Goal: Information Seeking & Learning: Learn about a topic

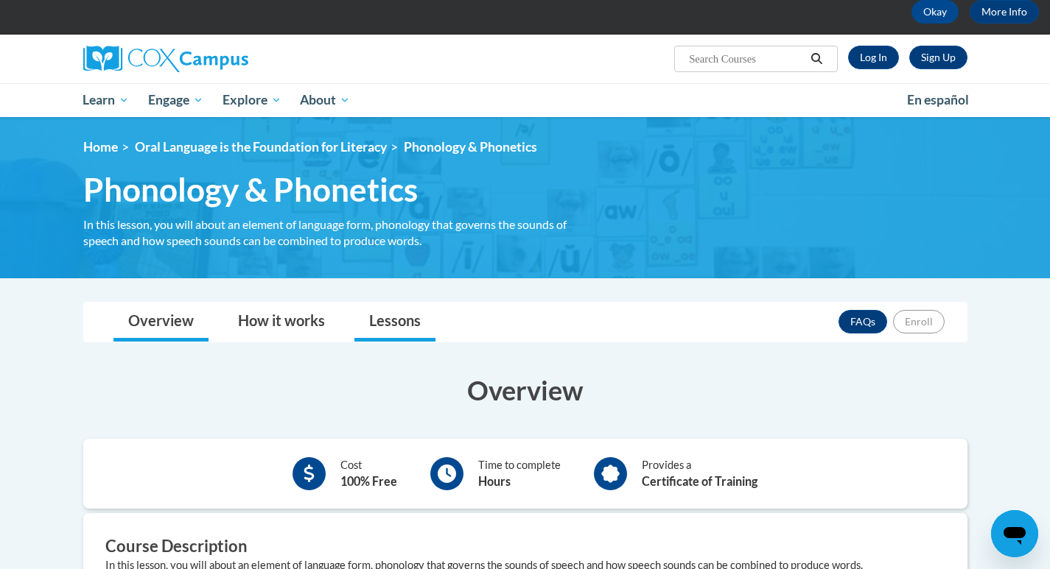
scroll to position [74, 0]
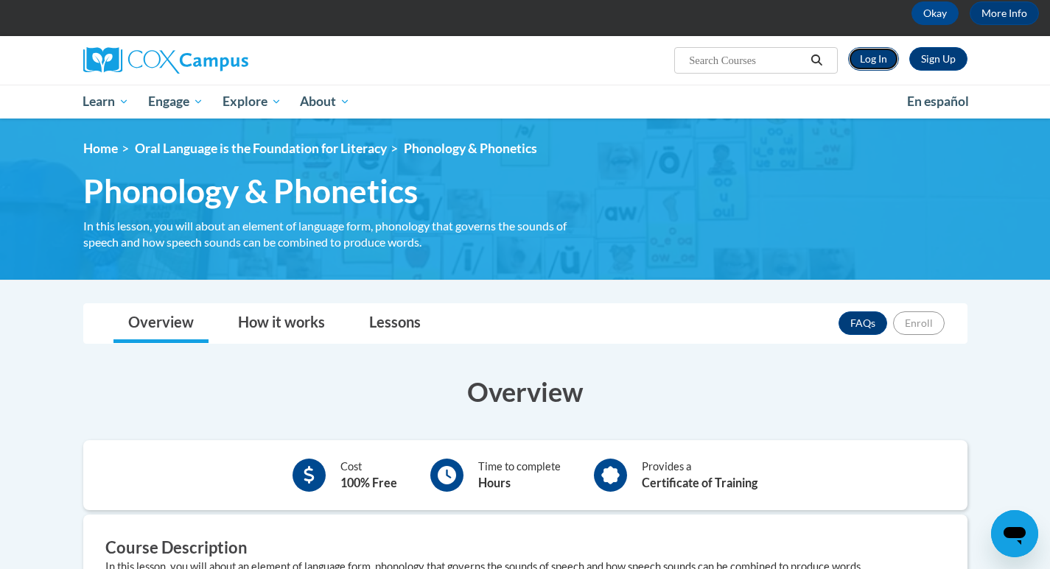
click at [864, 57] on link "Log In" at bounding box center [873, 59] width 51 height 24
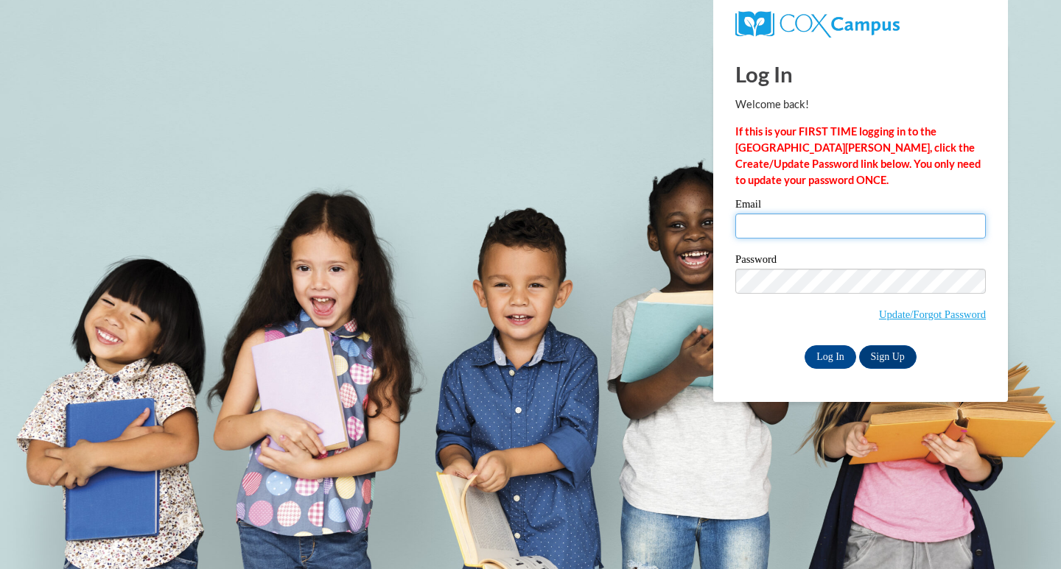
click at [790, 225] on input "Email" at bounding box center [860, 226] width 250 height 25
type input "head.jodi.d@muscogee.k12.ga.us"
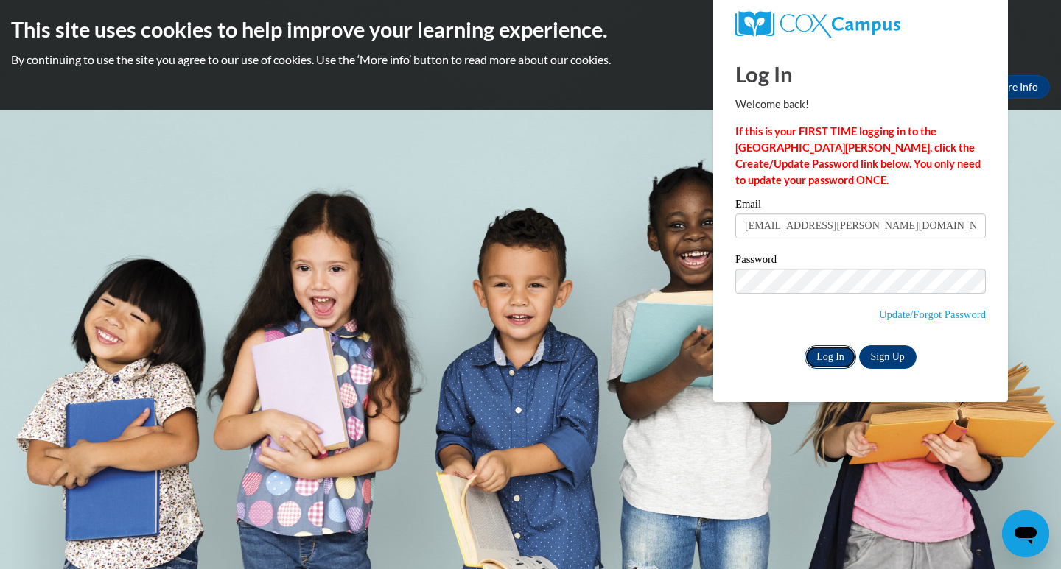
click at [828, 357] on input "Log In" at bounding box center [830, 357] width 52 height 24
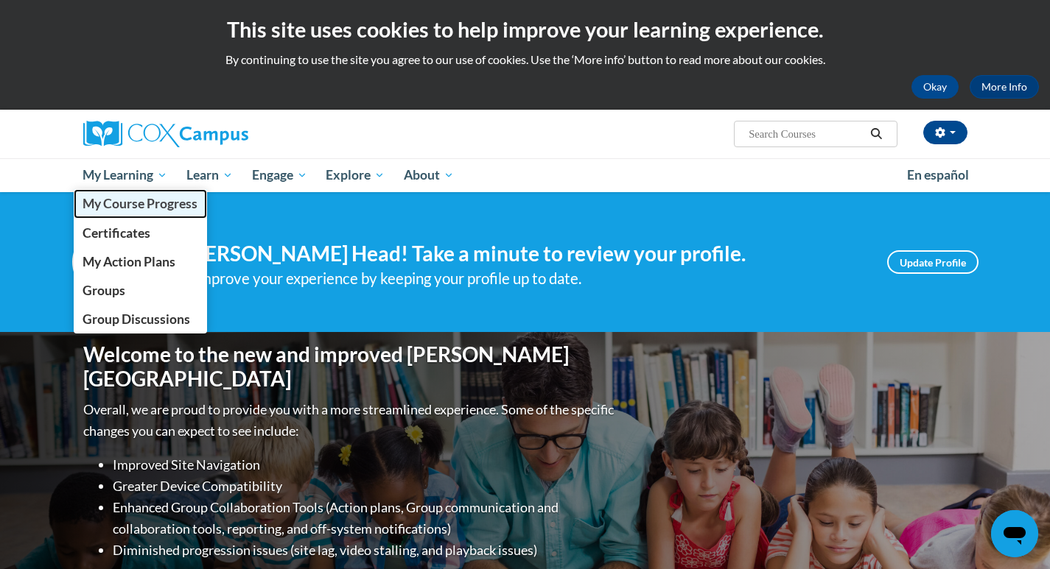
click at [137, 200] on span "My Course Progress" at bounding box center [140, 203] width 115 height 15
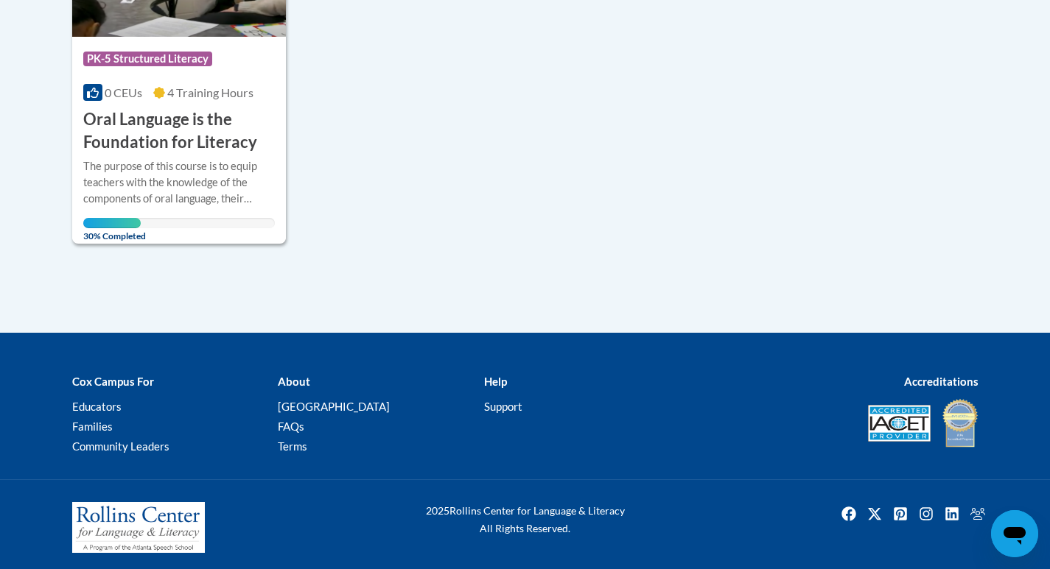
scroll to position [497, 0]
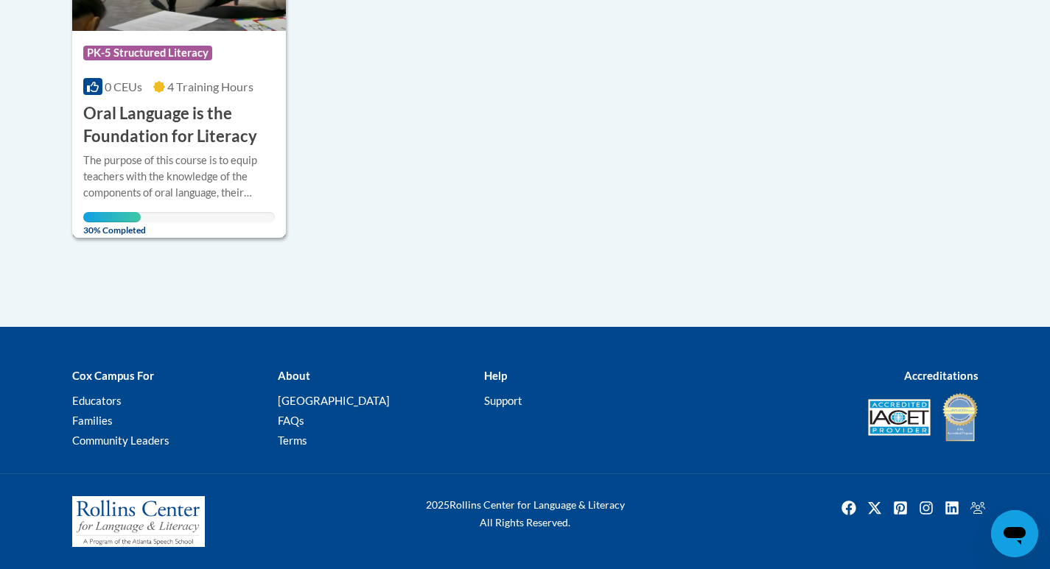
click at [125, 88] on span "0 CEUs" at bounding box center [124, 87] width 38 height 14
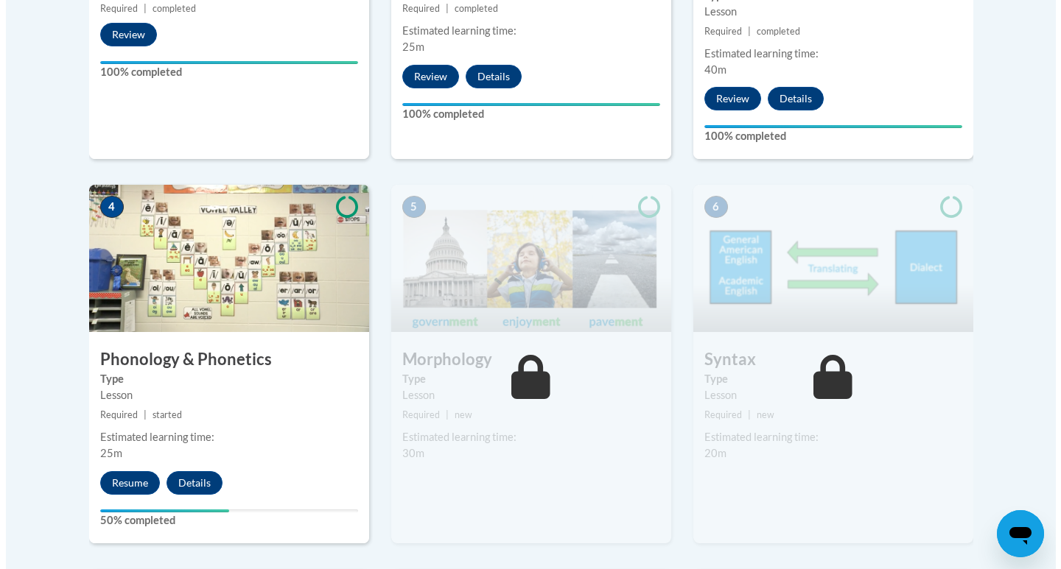
scroll to position [884, 0]
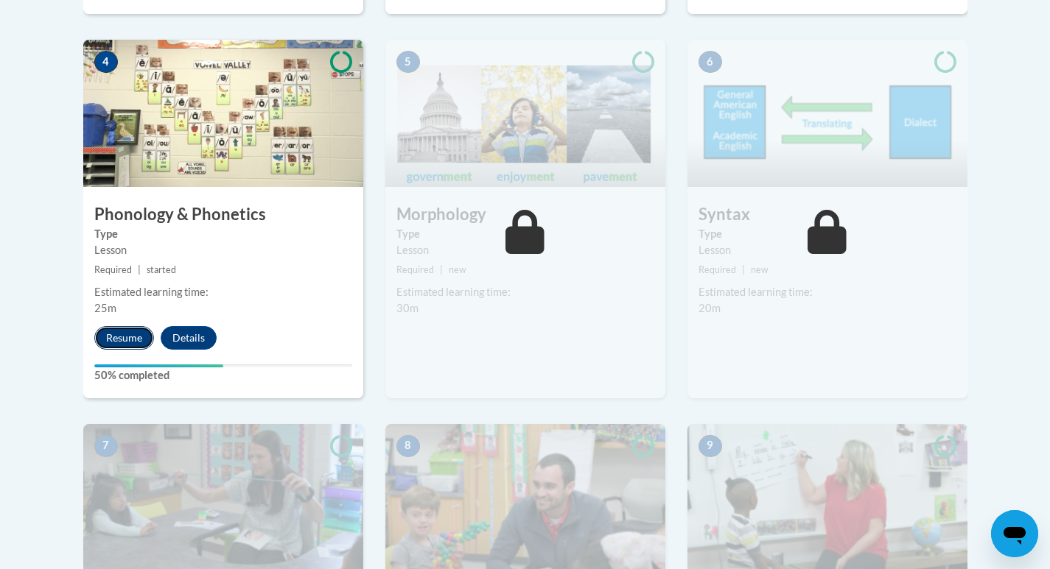
click at [129, 343] on button "Resume" at bounding box center [124, 338] width 60 height 24
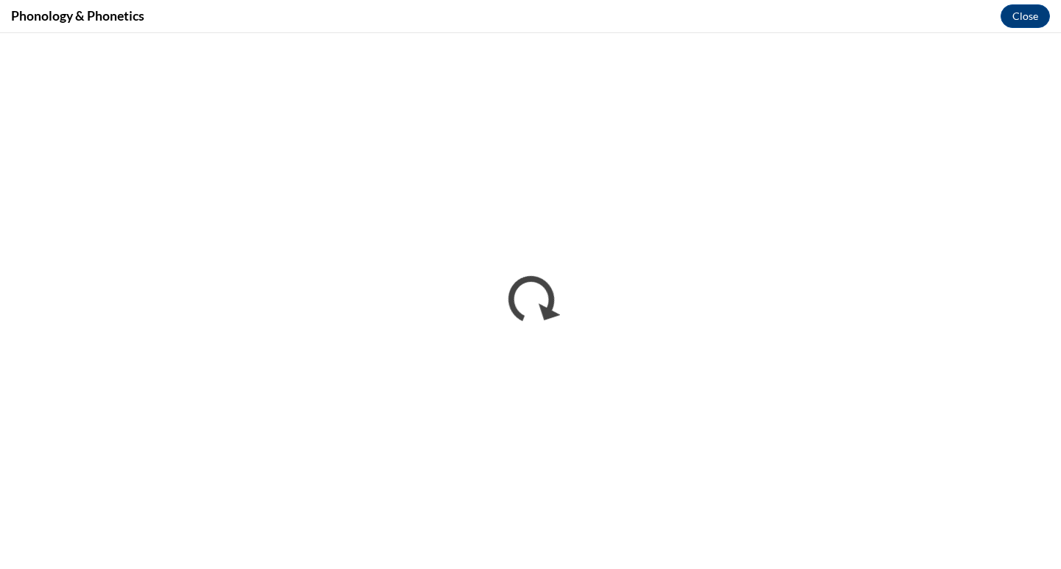
scroll to position [0, 0]
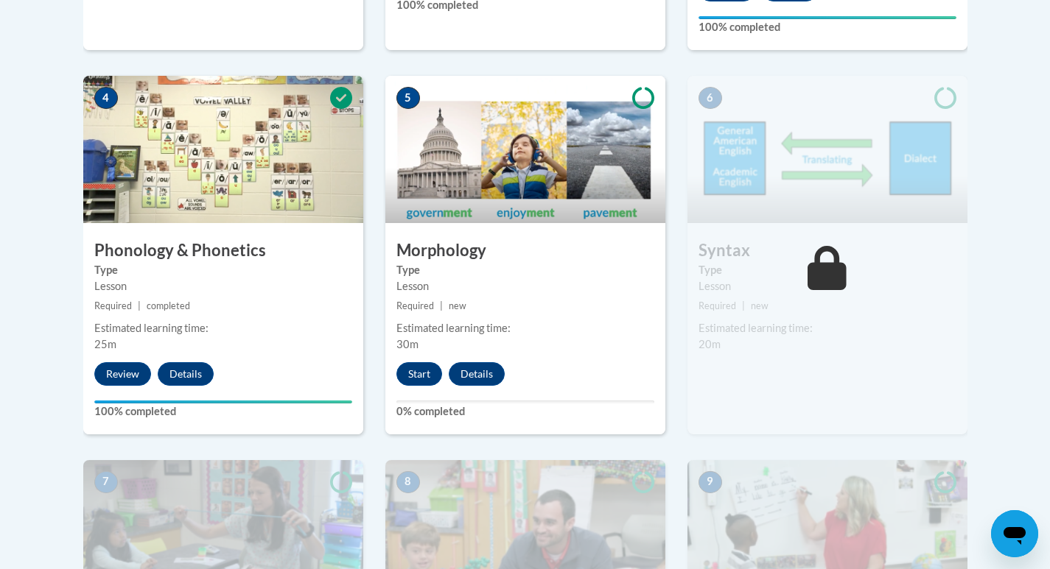
scroll to position [810, 0]
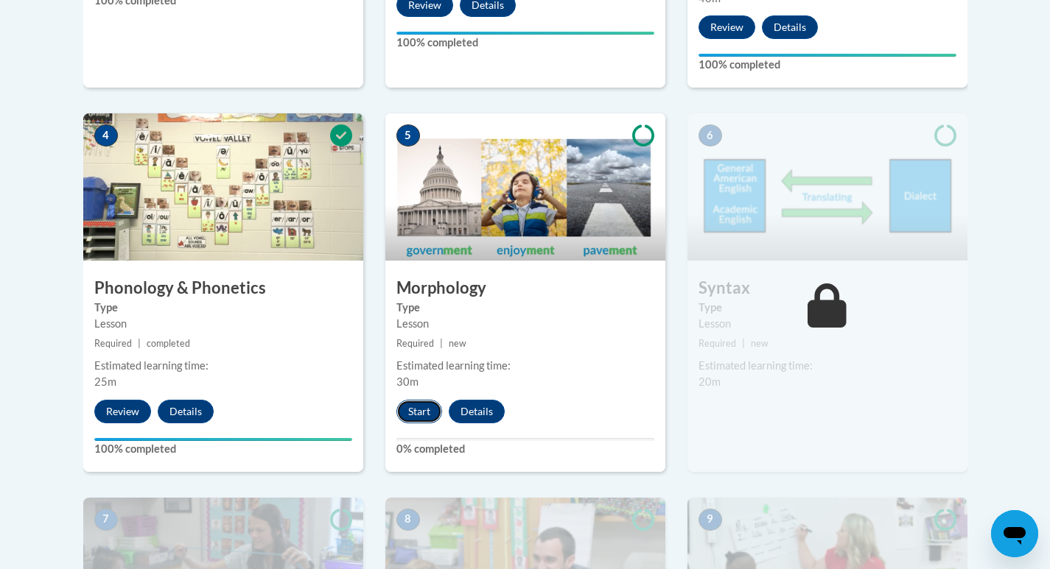
click at [410, 412] on button "Start" at bounding box center [419, 412] width 46 height 24
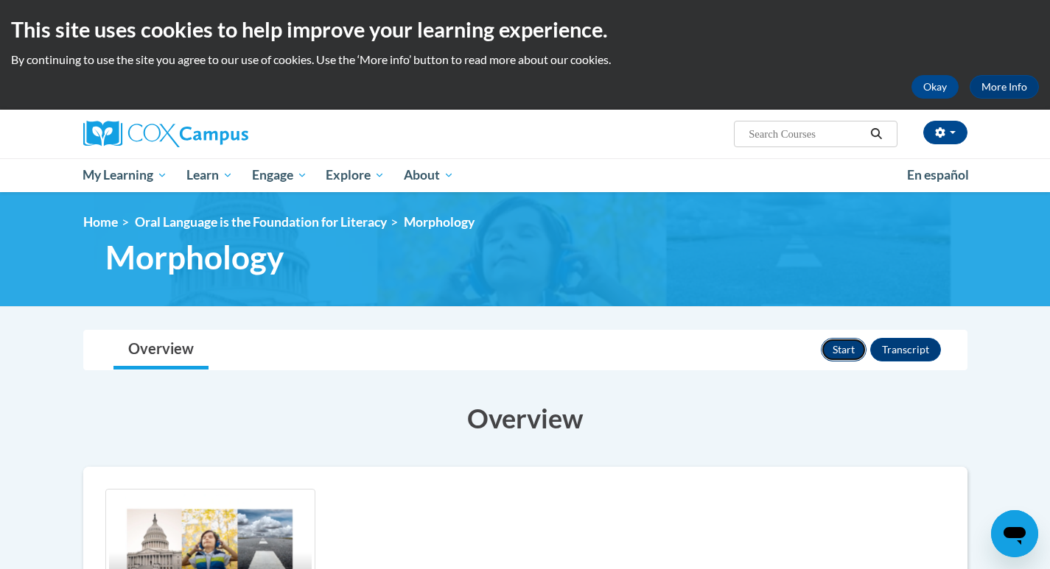
click at [836, 358] on button "Start" at bounding box center [844, 350] width 46 height 24
